Goal: Task Accomplishment & Management: Manage account settings

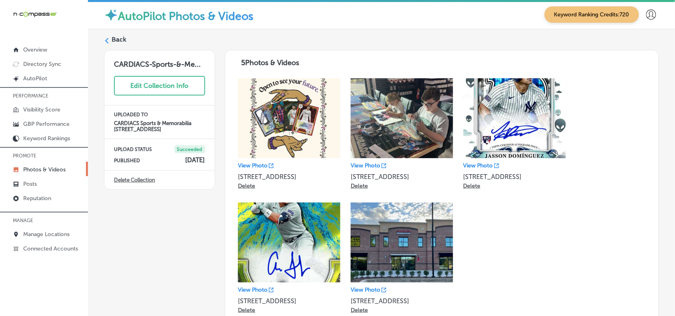
scroll to position [50, 0]
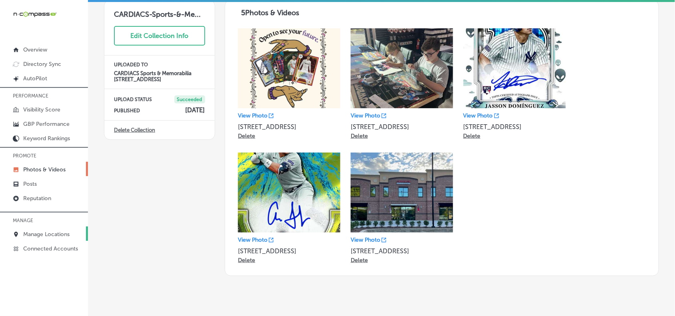
drag, startPoint x: 0, startPoint y: 0, endPoint x: 55, endPoint y: 232, distance: 238.6
click at [55, 232] on link "Manage Locations" at bounding box center [44, 234] width 88 height 14
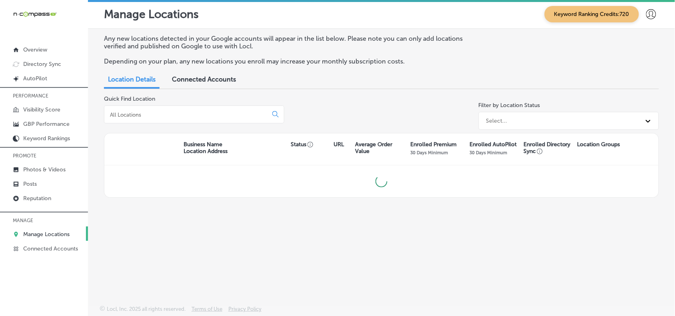
click at [230, 119] on div at bounding box center [194, 115] width 180 height 18
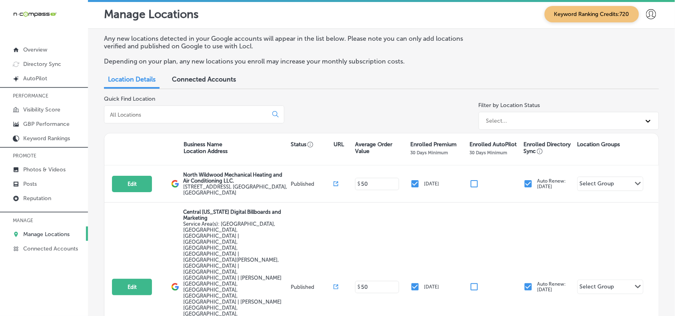
click at [226, 109] on div at bounding box center [194, 115] width 180 height 18
click at [231, 117] on input at bounding box center [187, 114] width 157 height 7
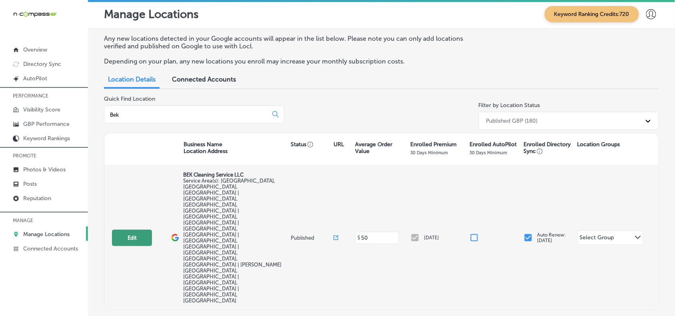
type input "Bek"
click at [126, 230] on button "Edit" at bounding box center [132, 238] width 40 height 16
select select "US"
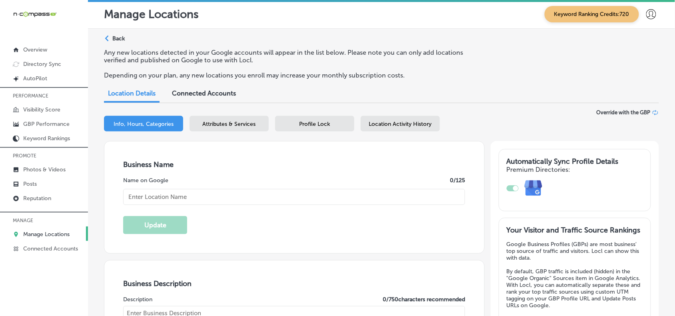
type input "BEK Cleaning Service LLC"
checkbox input "false"
type input "2990 Quapaw Trail"
type input "[GEOGRAPHIC_DATA]"
type input "32068"
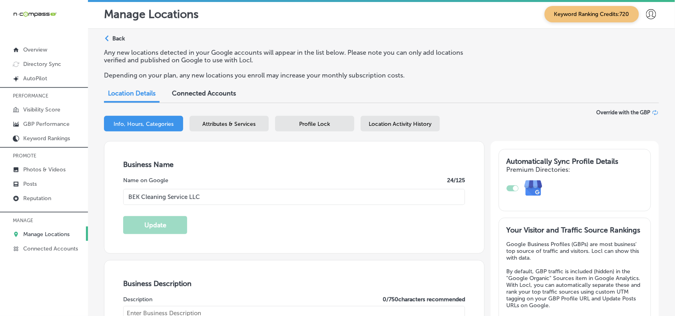
type input "US"
type input "[URL][DOMAIN_NAME]"
type textarea "BEK Cleaning Service LLC provides top-quality residential, commercial, and pres…"
type input "[PHONE_NUMBER]"
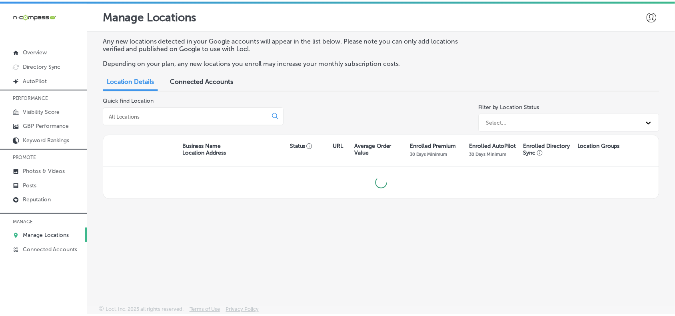
scroll to position [2, 0]
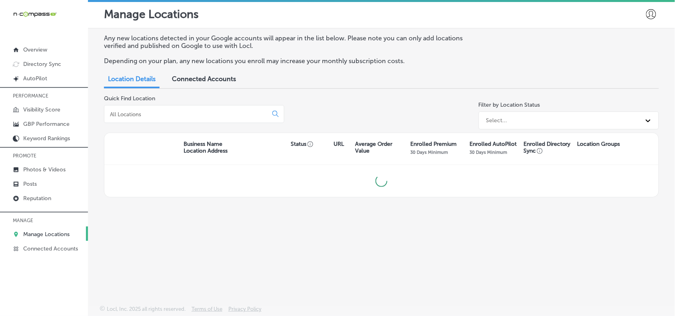
click at [225, 115] on input at bounding box center [187, 114] width 157 height 7
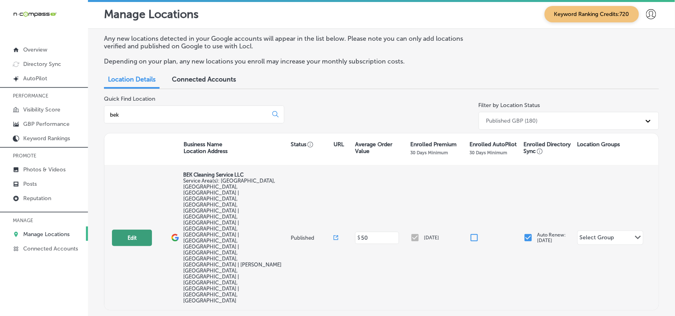
type input "bek"
click at [129, 230] on button "Edit" at bounding box center [132, 238] width 40 height 16
select select "US"
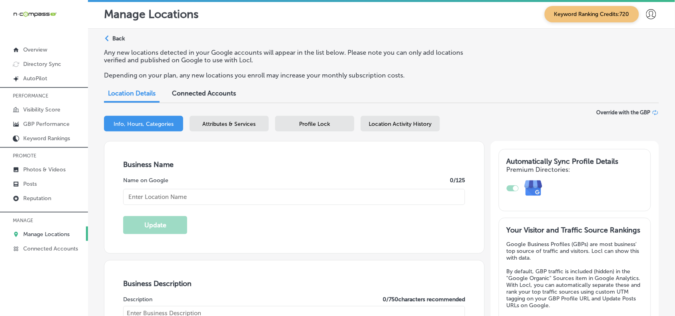
type input "BEK Cleaning Service LLC"
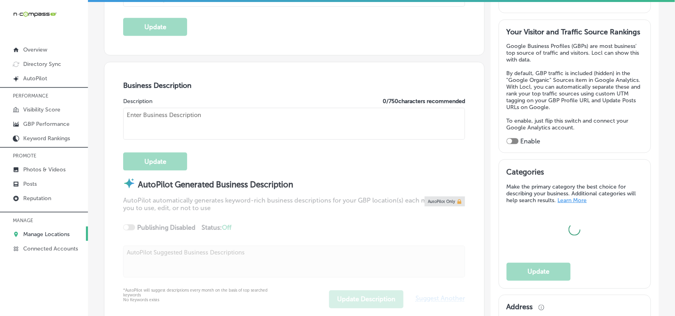
checkbox input "false"
type input "2990 Quapaw Trail"
type input "[GEOGRAPHIC_DATA]"
type input "32068"
type input "US"
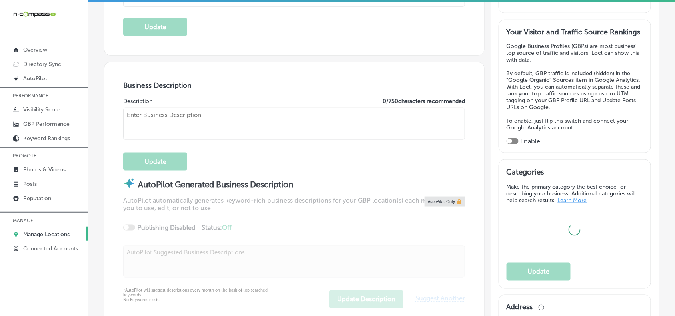
type input "[URL][DOMAIN_NAME]"
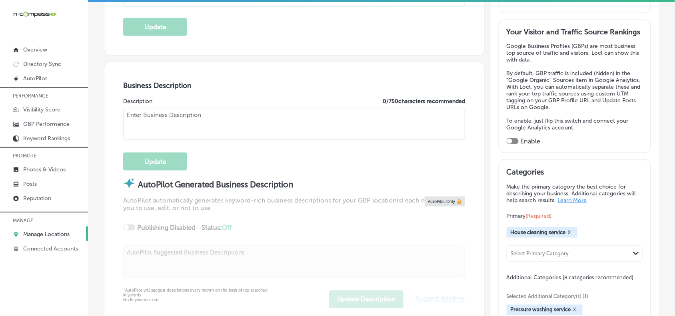
scroll to position [200, 0]
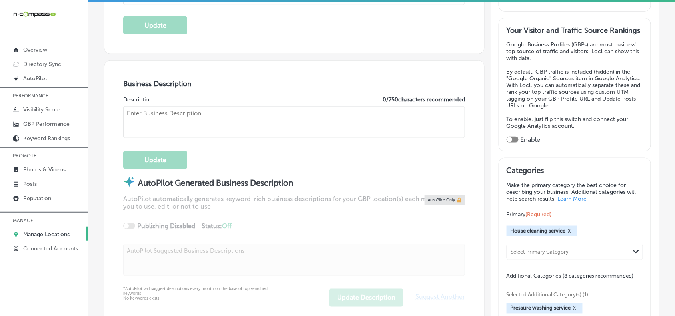
type textarea "BEK Cleaning Service LLC provides top-quality residential, commercial, and pres…"
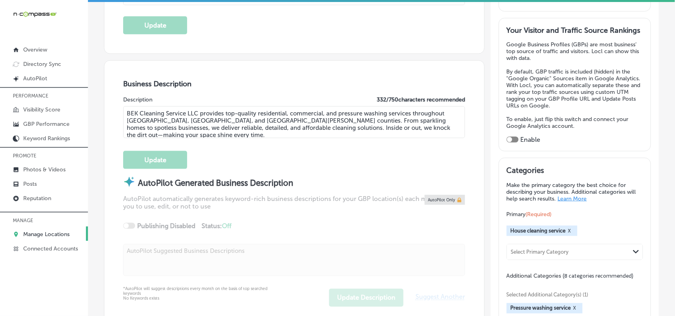
type input "[PHONE_NUMBER]"
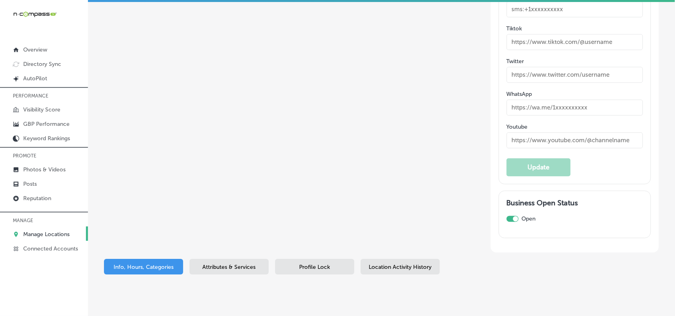
scroll to position [1461, 0]
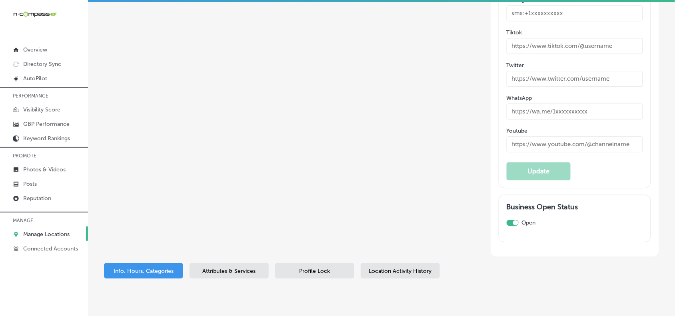
click at [233, 268] on span "Attributes & Services" at bounding box center [229, 271] width 53 height 7
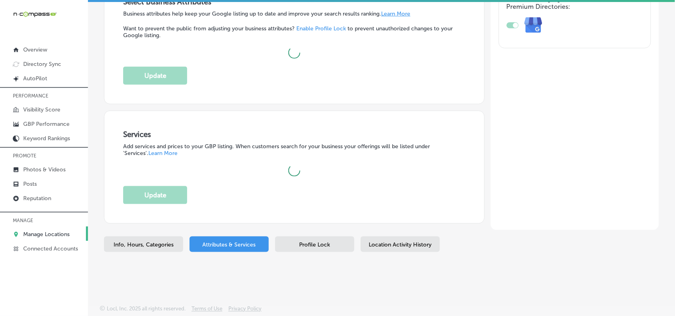
scroll to position [162, 0]
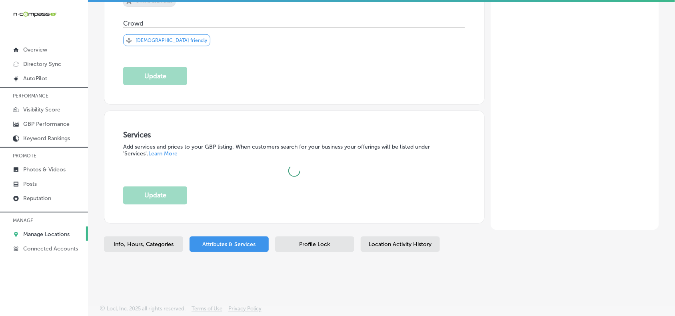
click at [378, 246] on span "Location Activity History" at bounding box center [400, 244] width 63 height 7
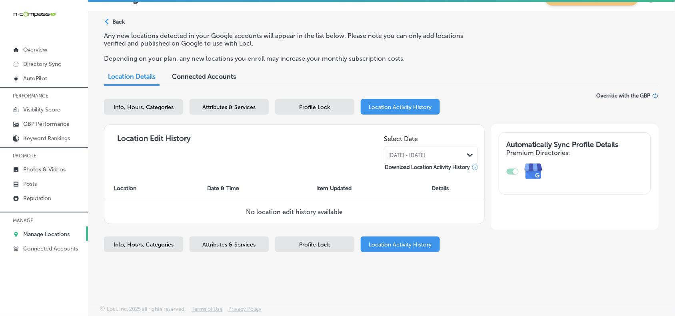
scroll to position [17, 0]
click at [233, 247] on span "Attributes & Services" at bounding box center [229, 244] width 53 height 7
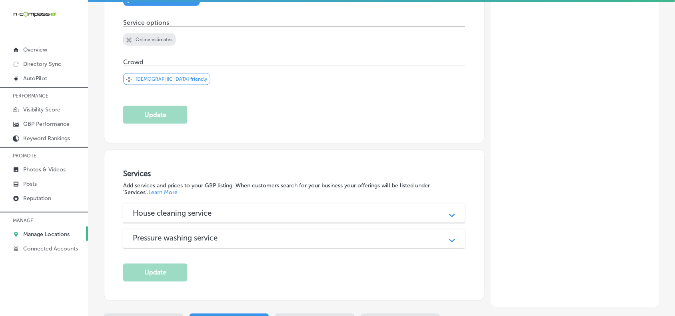
scroll to position [308, 0]
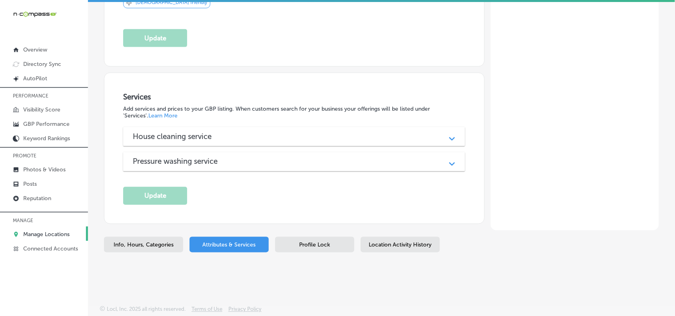
click at [450, 139] on div "Path Created with Sketch." at bounding box center [452, 136] width 10 height 10
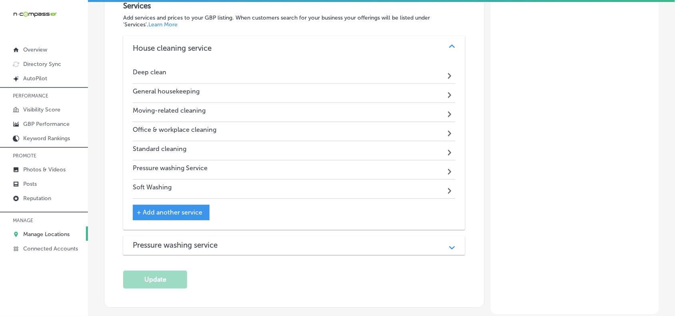
scroll to position [458, 0]
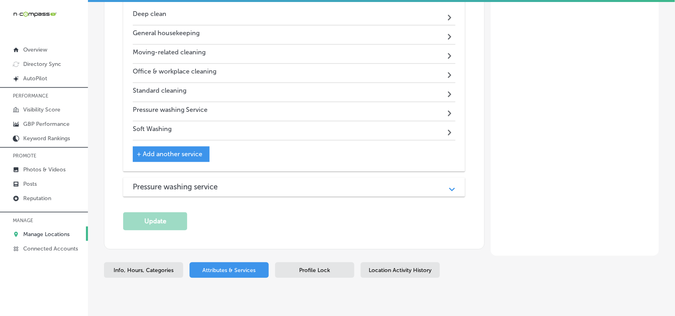
click at [442, 187] on div "Path Created with Sketch." at bounding box center [452, 187] width 20 height 20
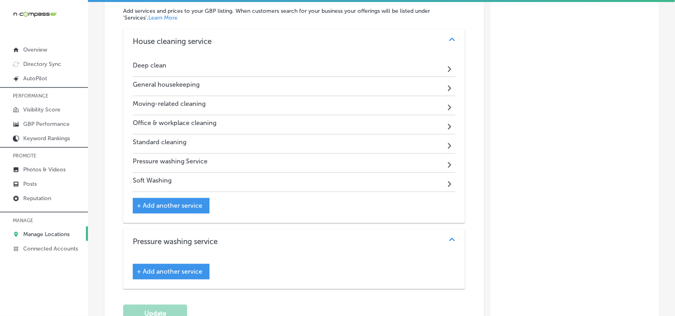
scroll to position [358, 0]
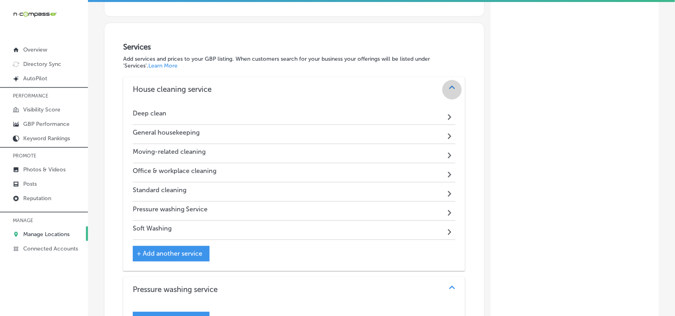
click at [447, 90] on div "Path Created with Sketch." at bounding box center [452, 90] width 10 height 10
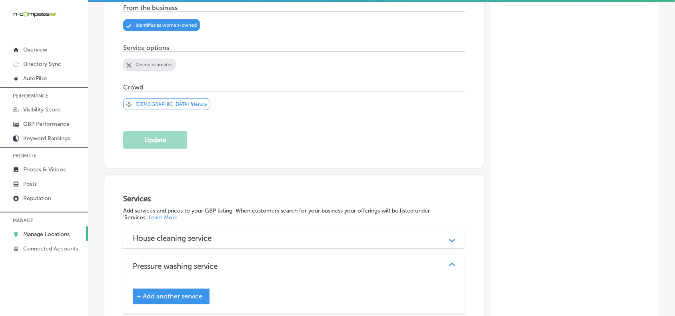
scroll to position [0, 0]
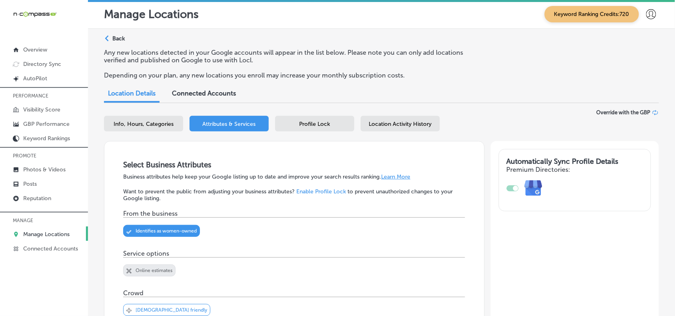
click at [332, 122] on div "Profile Lock" at bounding box center [314, 124] width 79 height 16
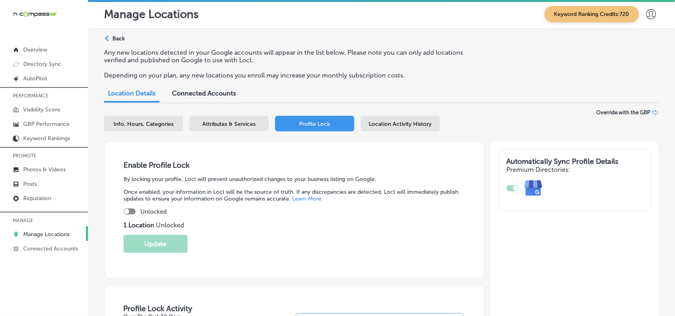
click at [125, 208] on div "Unlocked" at bounding box center [294, 211] width 342 height 7
click at [127, 212] on div at bounding box center [126, 211] width 5 height 5
checkbox input "true"
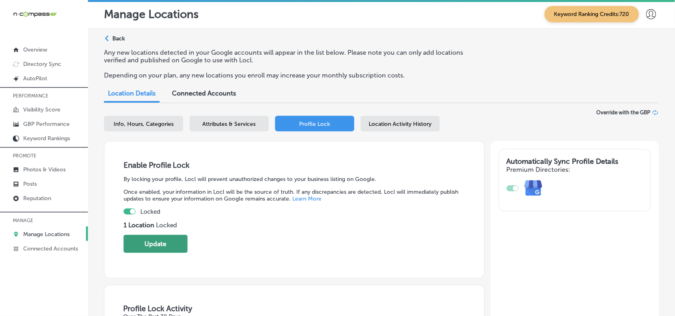
click at [152, 246] on button "Update" at bounding box center [155, 244] width 64 height 18
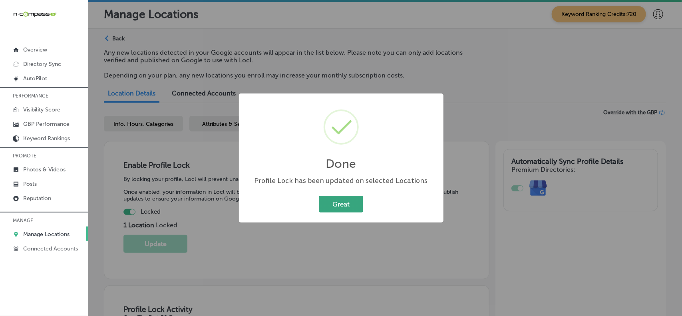
click at [334, 203] on button "Great" at bounding box center [341, 204] width 44 height 16
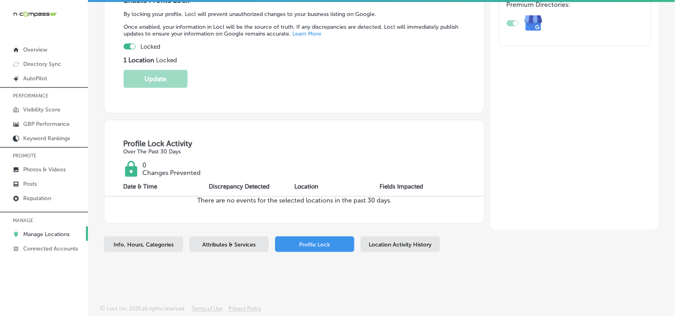
scroll to position [164, 0]
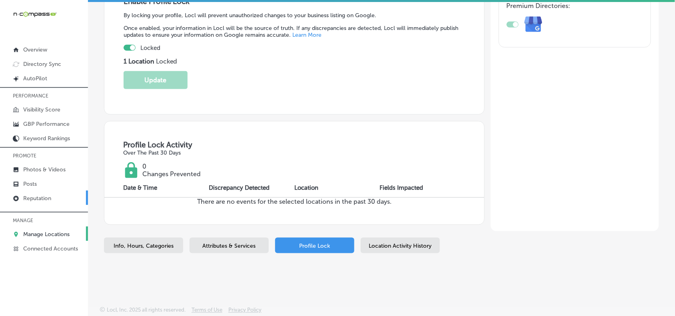
click at [47, 203] on link "Reputation" at bounding box center [44, 198] width 88 height 14
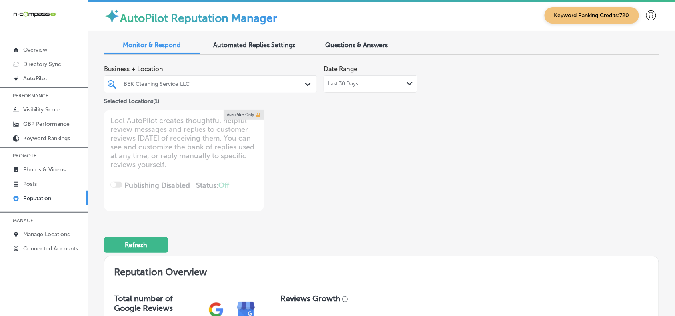
click at [407, 79] on div "Last 30 Days Path Created with Sketch." at bounding box center [370, 84] width 94 height 18
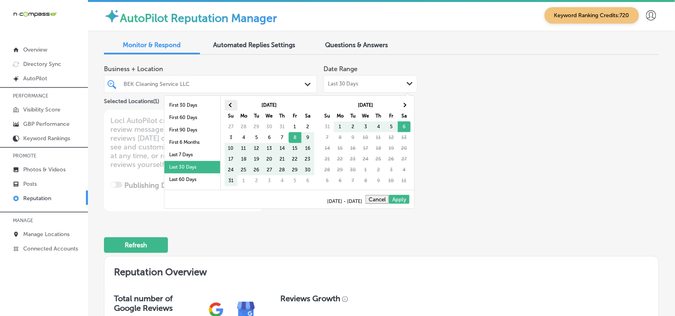
click at [233, 105] on span at bounding box center [231, 105] width 4 height 4
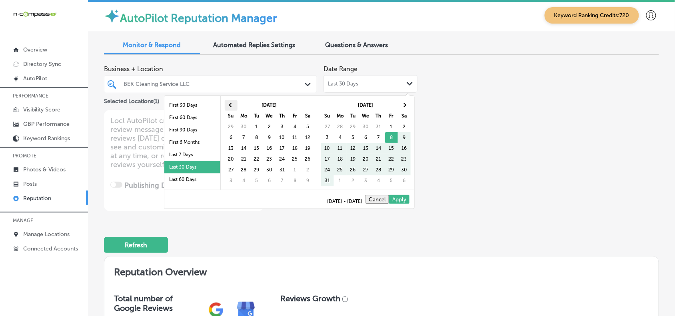
click at [230, 104] on th at bounding box center [231, 105] width 13 height 11
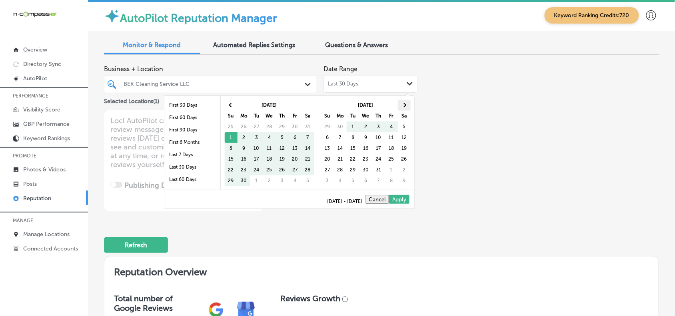
click at [404, 108] on th at bounding box center [404, 105] width 13 height 11
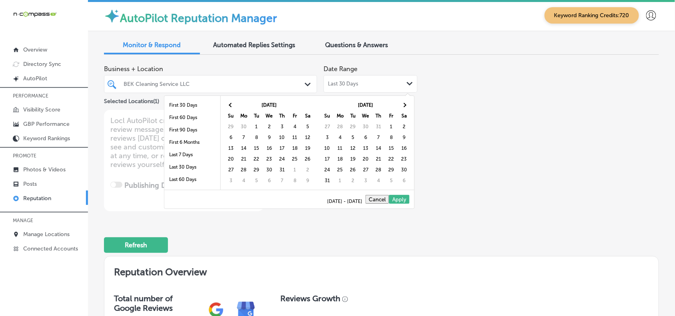
click at [404, 108] on th at bounding box center [404, 105] width 13 height 11
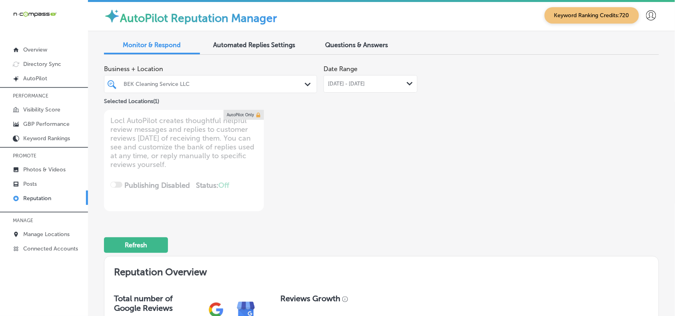
type textarea "x"
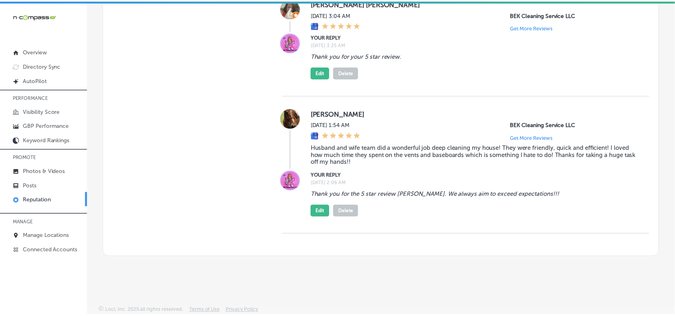
scroll to position [2, 0]
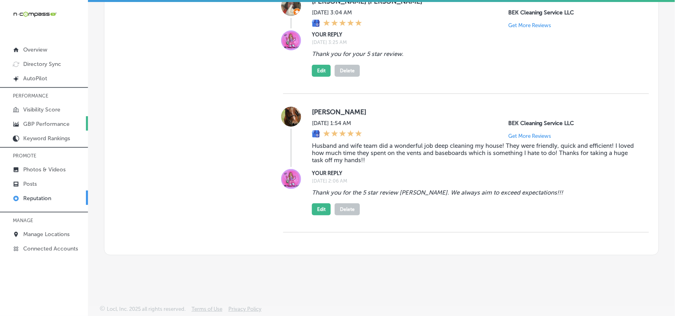
click at [49, 124] on p "GBP Performance" at bounding box center [46, 124] width 46 height 7
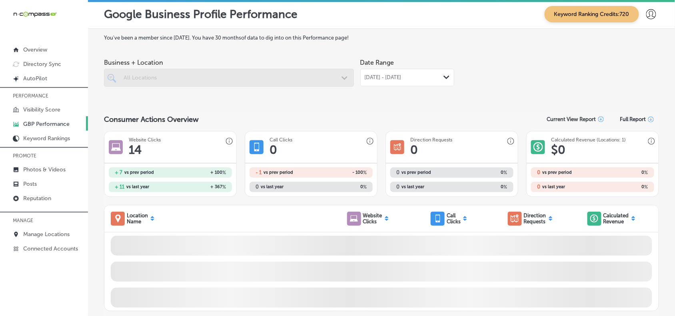
click at [288, 80] on div at bounding box center [229, 78] width 250 height 18
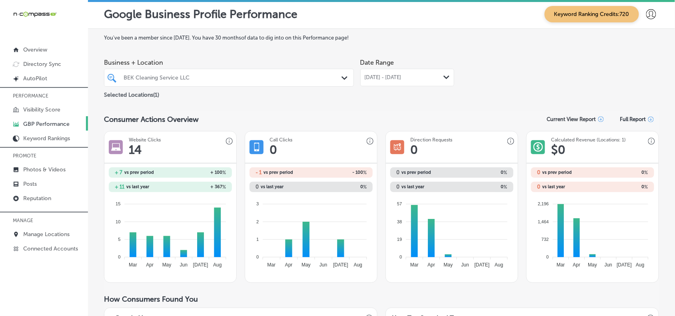
click at [385, 78] on span "[DATE] - [DATE]" at bounding box center [382, 77] width 37 height 6
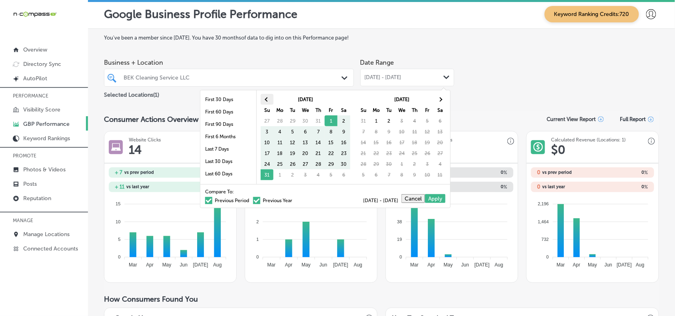
click at [268, 99] on span at bounding box center [267, 99] width 4 height 4
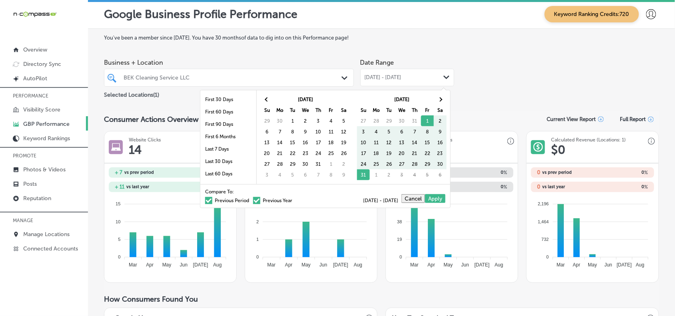
click at [268, 99] on span at bounding box center [267, 99] width 4 height 4
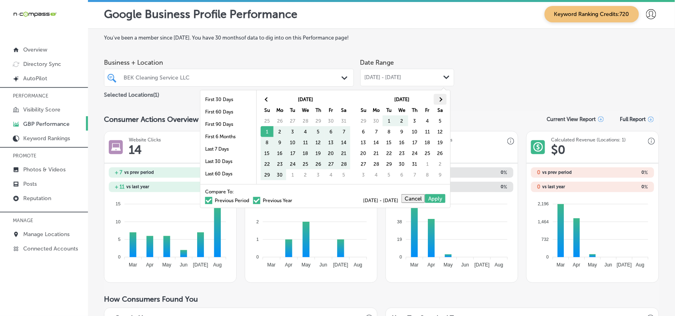
click at [438, 100] on span at bounding box center [440, 99] width 4 height 4
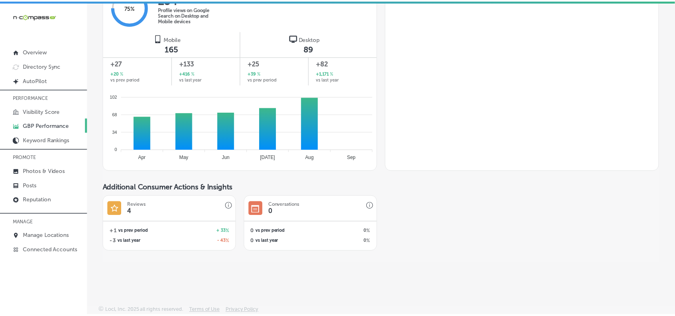
scroll to position [2, 0]
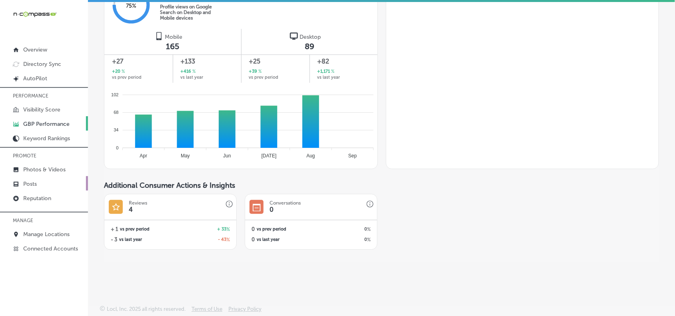
click at [32, 185] on p "Posts" at bounding box center [30, 184] width 14 height 7
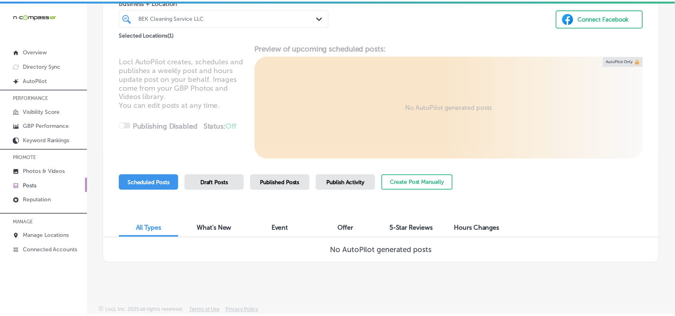
scroll to position [2, 0]
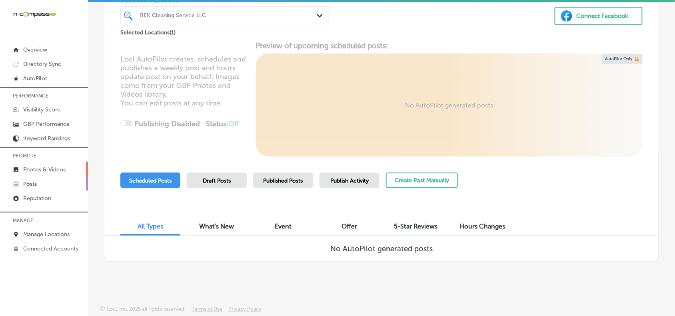
click at [43, 171] on p "Photos & Videos" at bounding box center [44, 169] width 42 height 7
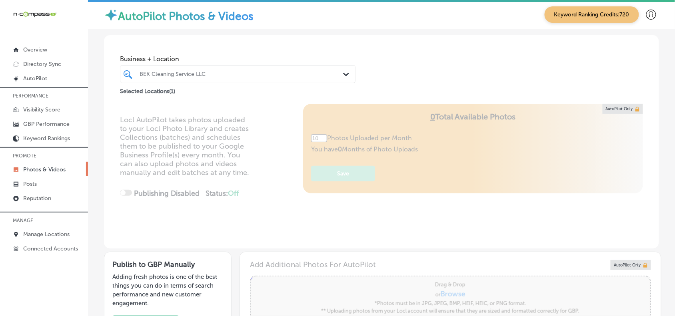
type input "5"
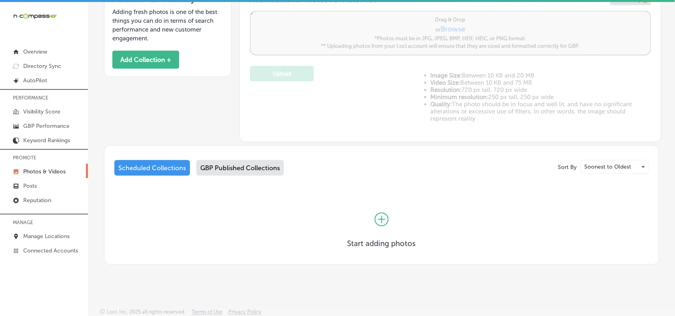
scroll to position [266, 0]
